Goal: Information Seeking & Learning: Check status

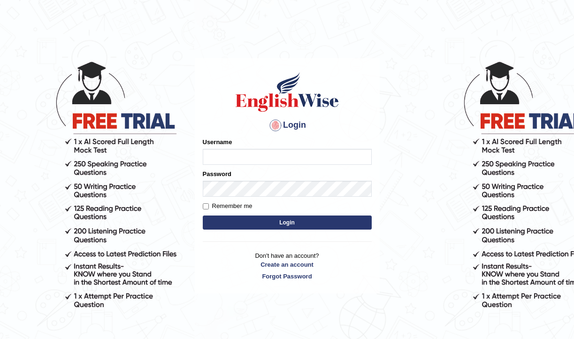
type input "pujap_parramatta"
click at [296, 227] on button "Login" at bounding box center [287, 222] width 169 height 14
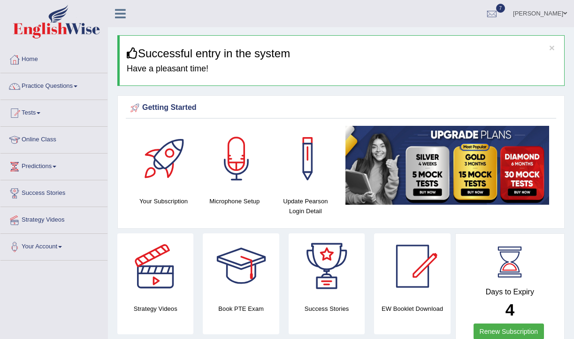
click at [83, 87] on link "Practice Questions" at bounding box center [53, 84] width 107 height 23
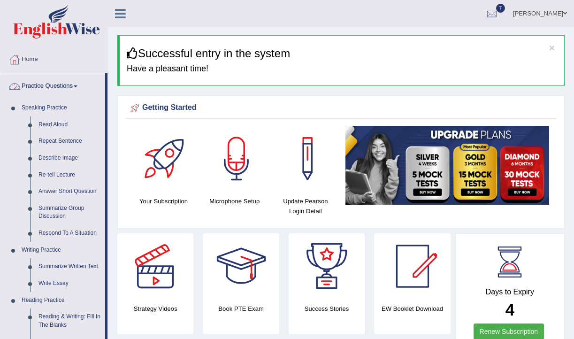
click at [78, 83] on link "Practice Questions" at bounding box center [52, 84] width 105 height 23
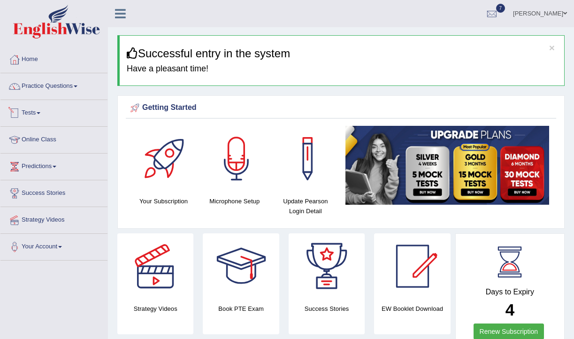
click at [45, 114] on link "Tests" at bounding box center [53, 111] width 107 height 23
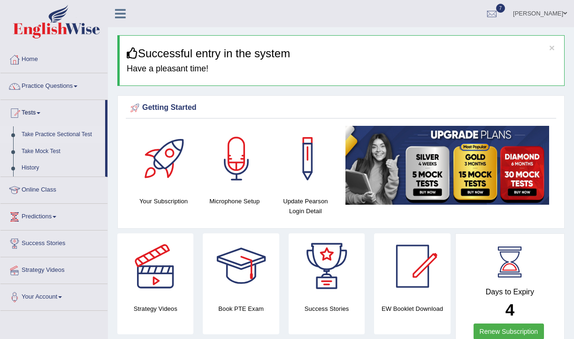
click at [69, 134] on link "Take Practice Sectional Test" at bounding box center [61, 134] width 88 height 17
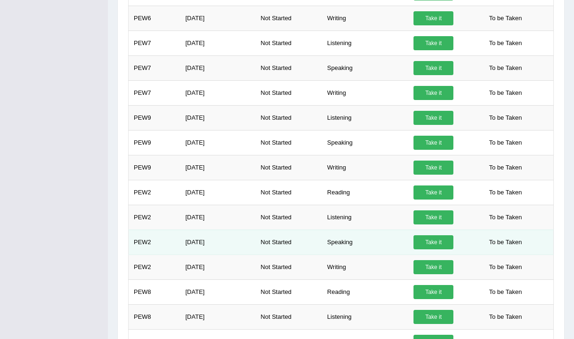
scroll to position [507, 0]
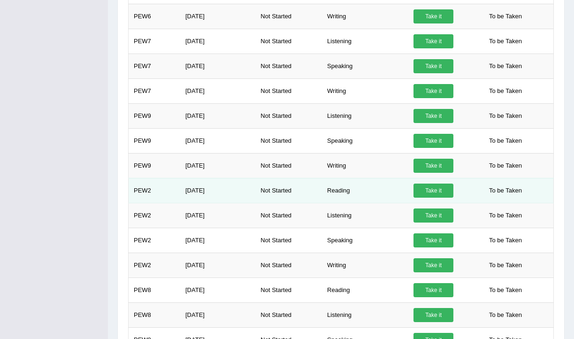
click at [433, 191] on link "Take it" at bounding box center [433, 190] width 40 height 14
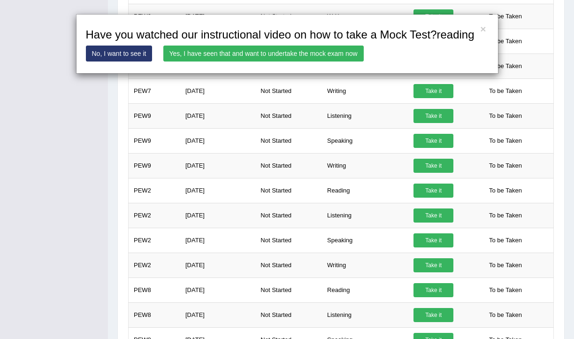
click at [314, 61] on link "Yes, I have seen that and want to undertake the mock exam now" at bounding box center [263, 53] width 200 height 16
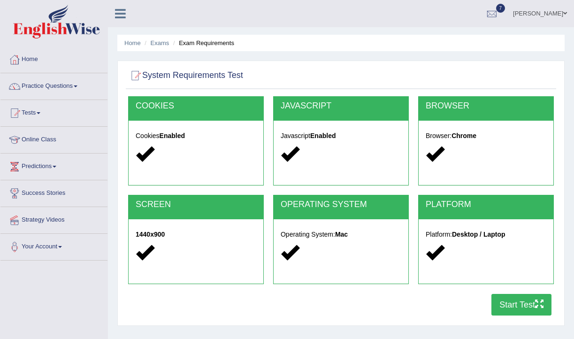
click at [516, 305] on button "Start Test" at bounding box center [521, 305] width 60 height 22
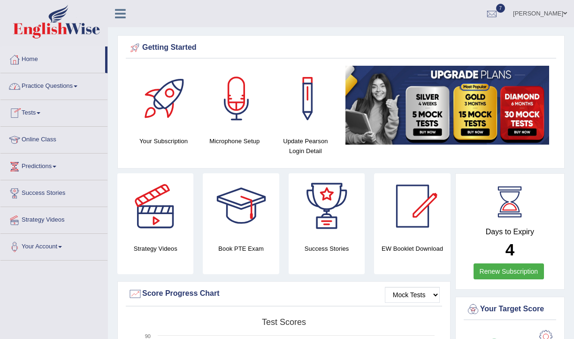
click at [84, 89] on link "Practice Questions" at bounding box center [53, 84] width 107 height 23
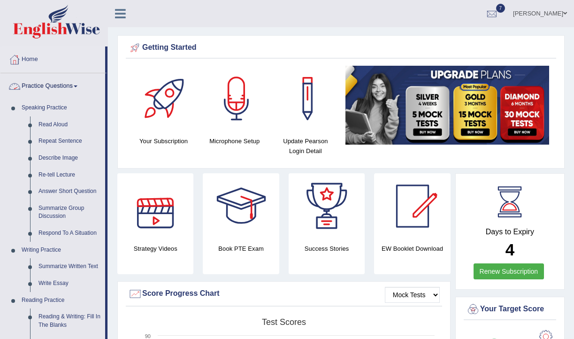
click at [77, 87] on span at bounding box center [76, 86] width 4 height 2
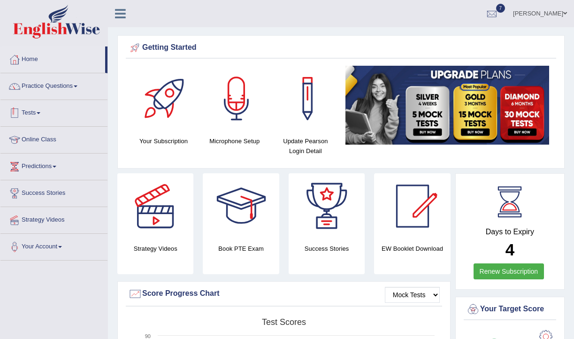
click at [45, 111] on link "Tests" at bounding box center [53, 111] width 107 height 23
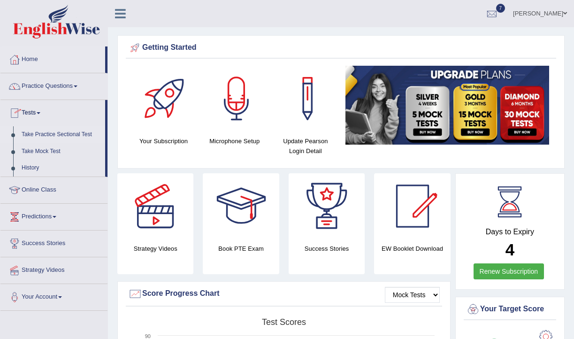
click at [50, 136] on link "Take Practice Sectional Test" at bounding box center [61, 134] width 88 height 17
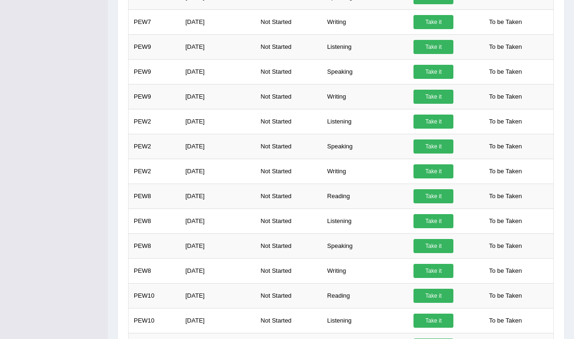
scroll to position [566, 0]
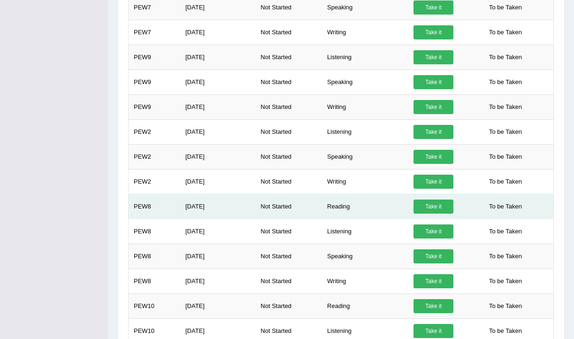
click at [438, 209] on link "Take it" at bounding box center [433, 206] width 40 height 14
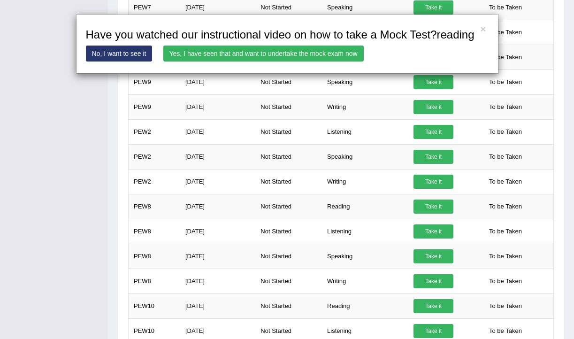
click at [295, 61] on link "Yes, I have seen that and want to undertake the mock exam now" at bounding box center [263, 53] width 200 height 16
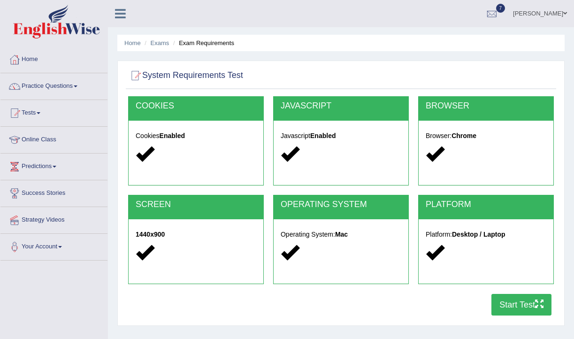
click at [527, 303] on button "Start Test" at bounding box center [521, 305] width 60 height 22
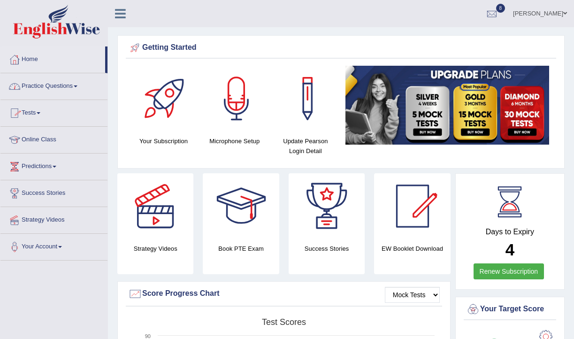
click at [77, 87] on span at bounding box center [76, 86] width 4 height 2
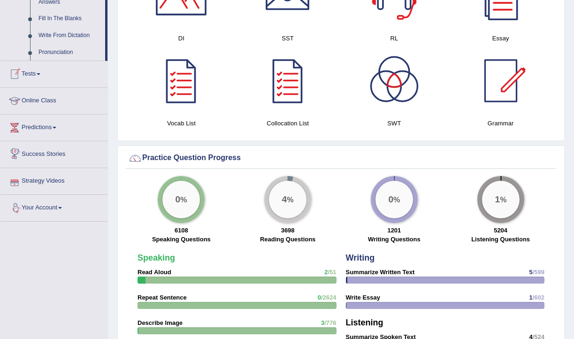
scroll to position [538, 0]
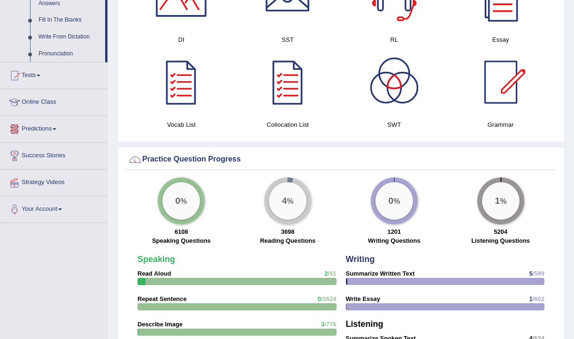
click at [40, 82] on link "Tests" at bounding box center [53, 73] width 107 height 23
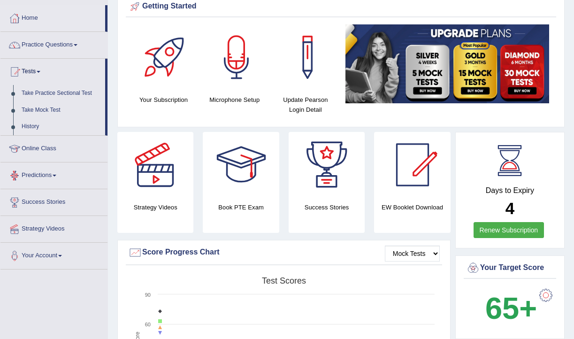
scroll to position [38, 0]
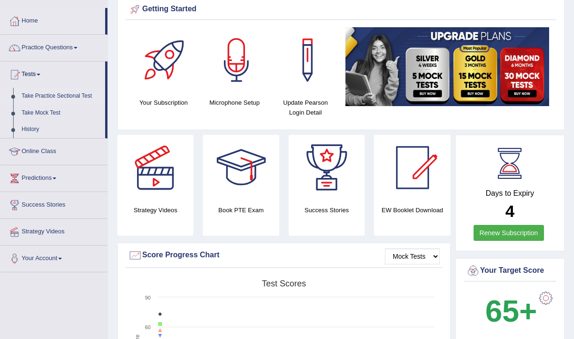
click at [78, 94] on link "Take Practice Sectional Test" at bounding box center [61, 96] width 88 height 17
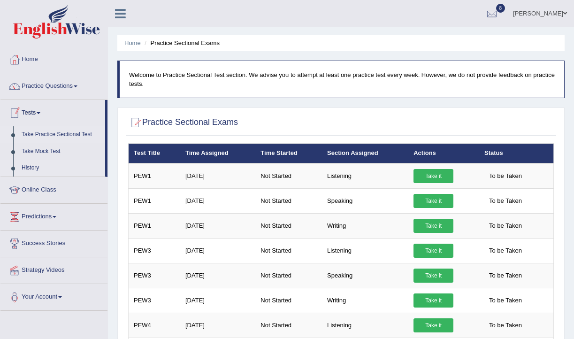
click at [31, 170] on link "History" at bounding box center [61, 167] width 88 height 17
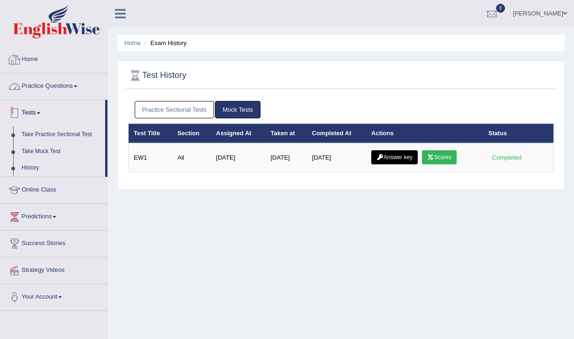
click at [53, 66] on link "Home" at bounding box center [53, 57] width 107 height 23
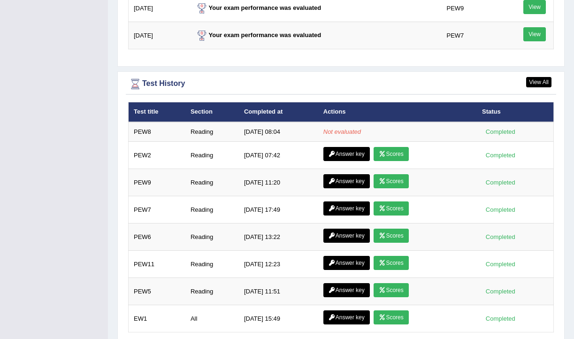
scroll to position [1232, 0]
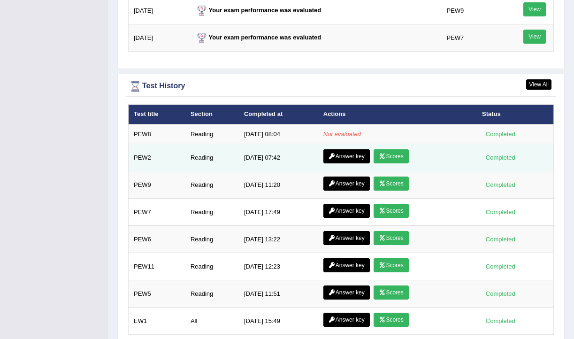
click at [398, 157] on link "Scores" at bounding box center [390, 156] width 35 height 14
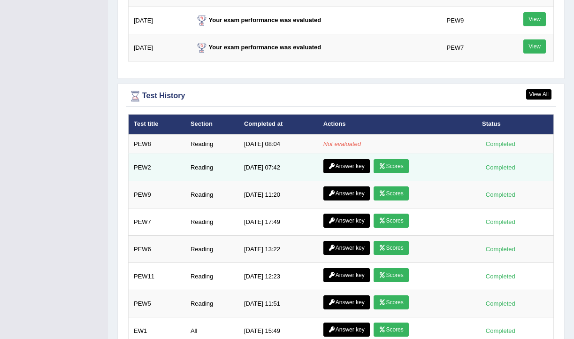
click at [349, 166] on link "Answer key" at bounding box center [346, 166] width 46 height 14
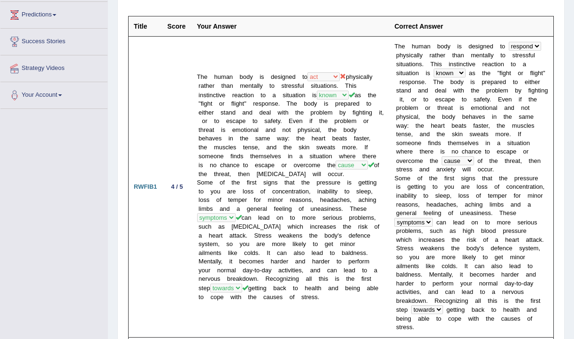
scroll to position [148, 0]
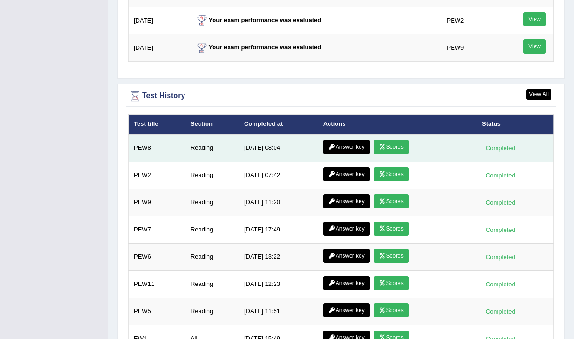
click at [388, 148] on link "Scores" at bounding box center [390, 147] width 35 height 14
click at [347, 148] on link "Answer key" at bounding box center [346, 147] width 46 height 14
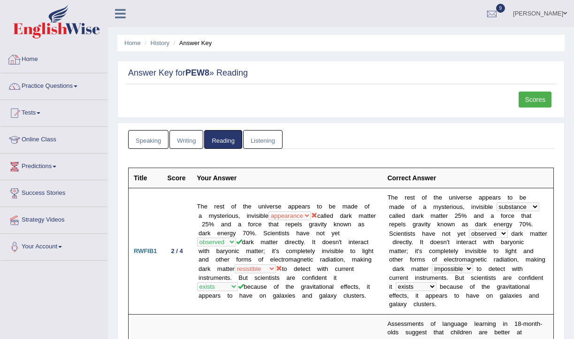
click at [78, 89] on link "Practice Questions" at bounding box center [53, 84] width 107 height 23
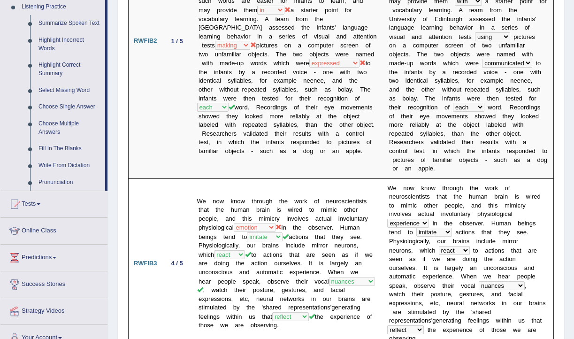
scroll to position [416, 0]
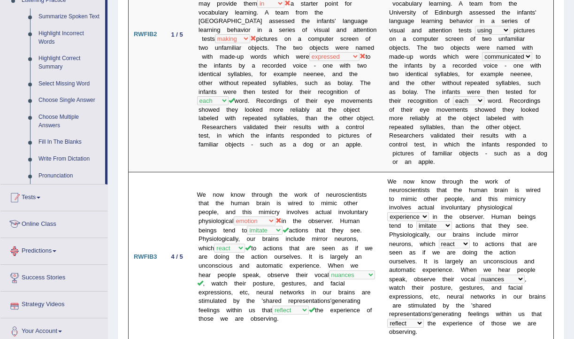
click at [33, 204] on link "Tests" at bounding box center [53, 195] width 107 height 23
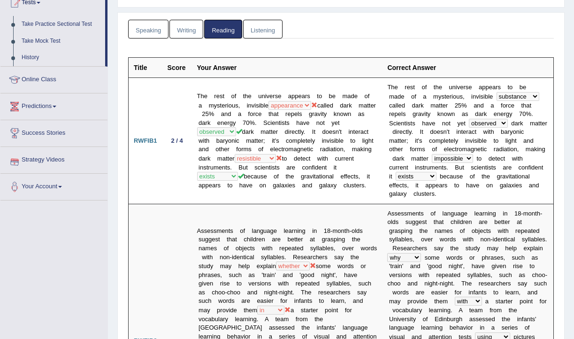
scroll to position [0, 0]
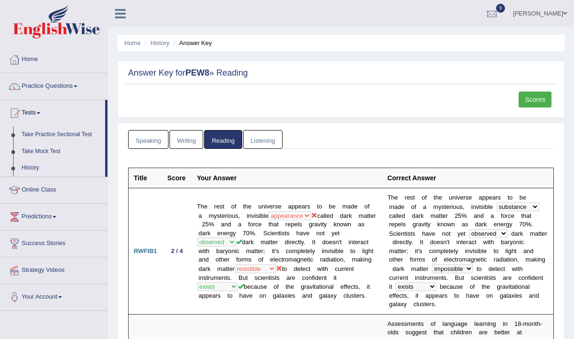
click at [53, 150] on link "Take Mock Test" at bounding box center [61, 151] width 88 height 17
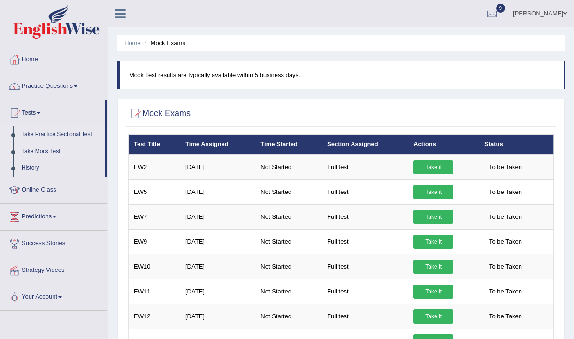
click at [74, 136] on link "Take Practice Sectional Test" at bounding box center [61, 134] width 88 height 17
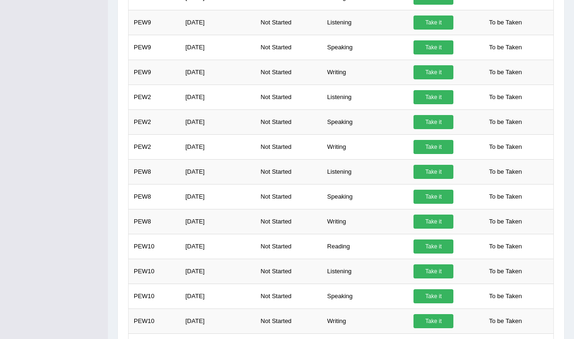
scroll to position [595, 0]
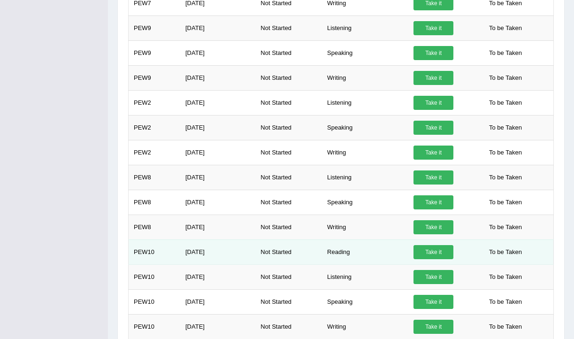
click at [435, 253] on link "Take it" at bounding box center [433, 252] width 40 height 14
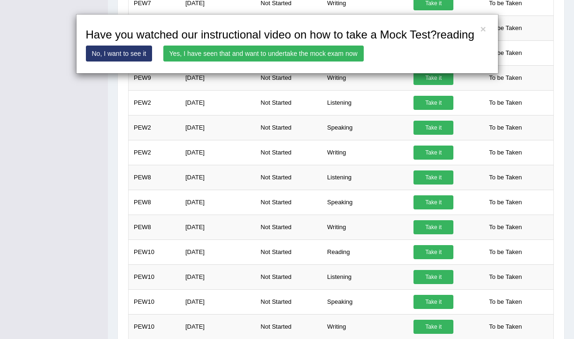
click at [282, 61] on link "Yes, I have seen that and want to undertake the mock exam now" at bounding box center [263, 53] width 200 height 16
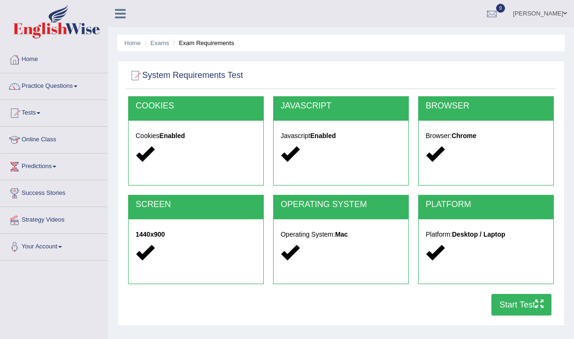
click at [540, 310] on button "Start Test" at bounding box center [521, 305] width 60 height 22
